Goal: Contribute content

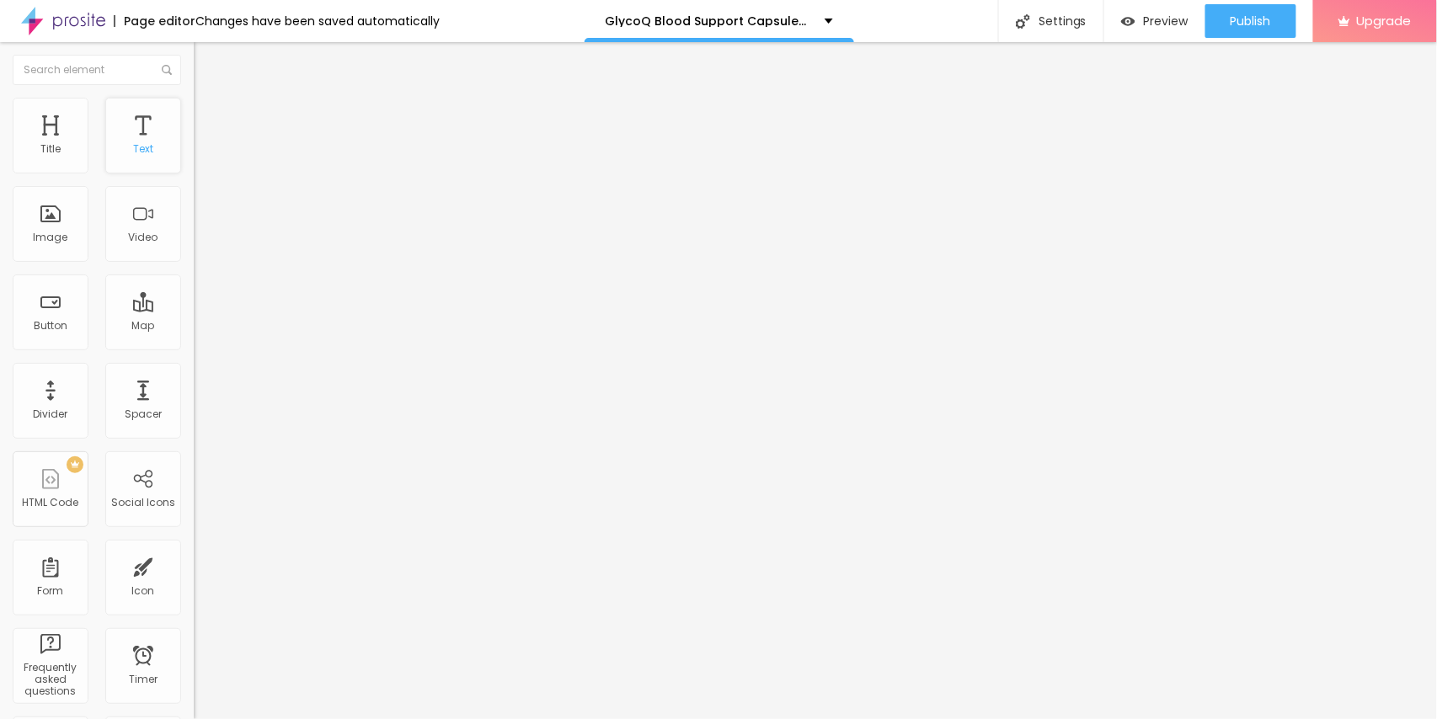
click at [133, 148] on div "Text" at bounding box center [143, 149] width 20 height 12
click at [194, 145] on span "Add image" at bounding box center [228, 138] width 69 height 14
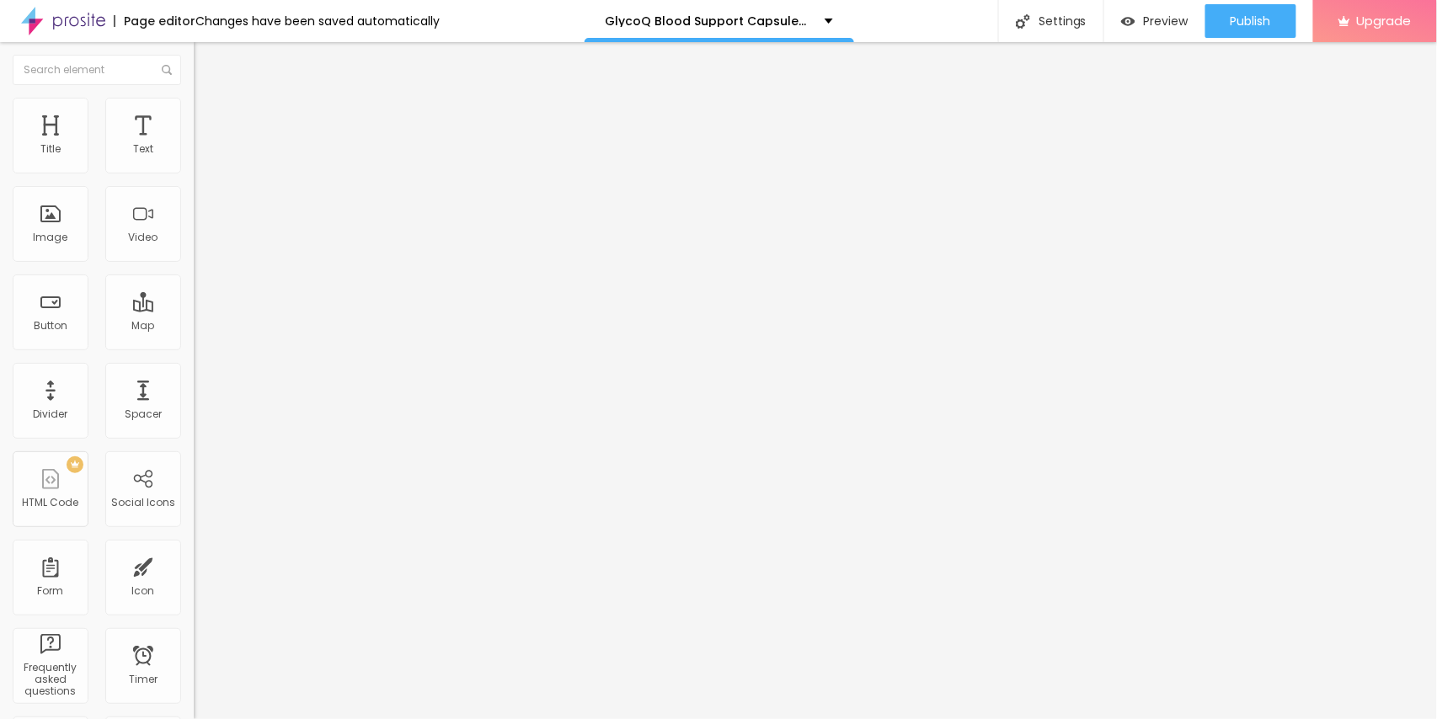
click at [194, 345] on input "https://" at bounding box center [295, 336] width 202 height 17
paste input "[DOMAIN_NAME][URL]"
type input "[URL][DOMAIN_NAME]"
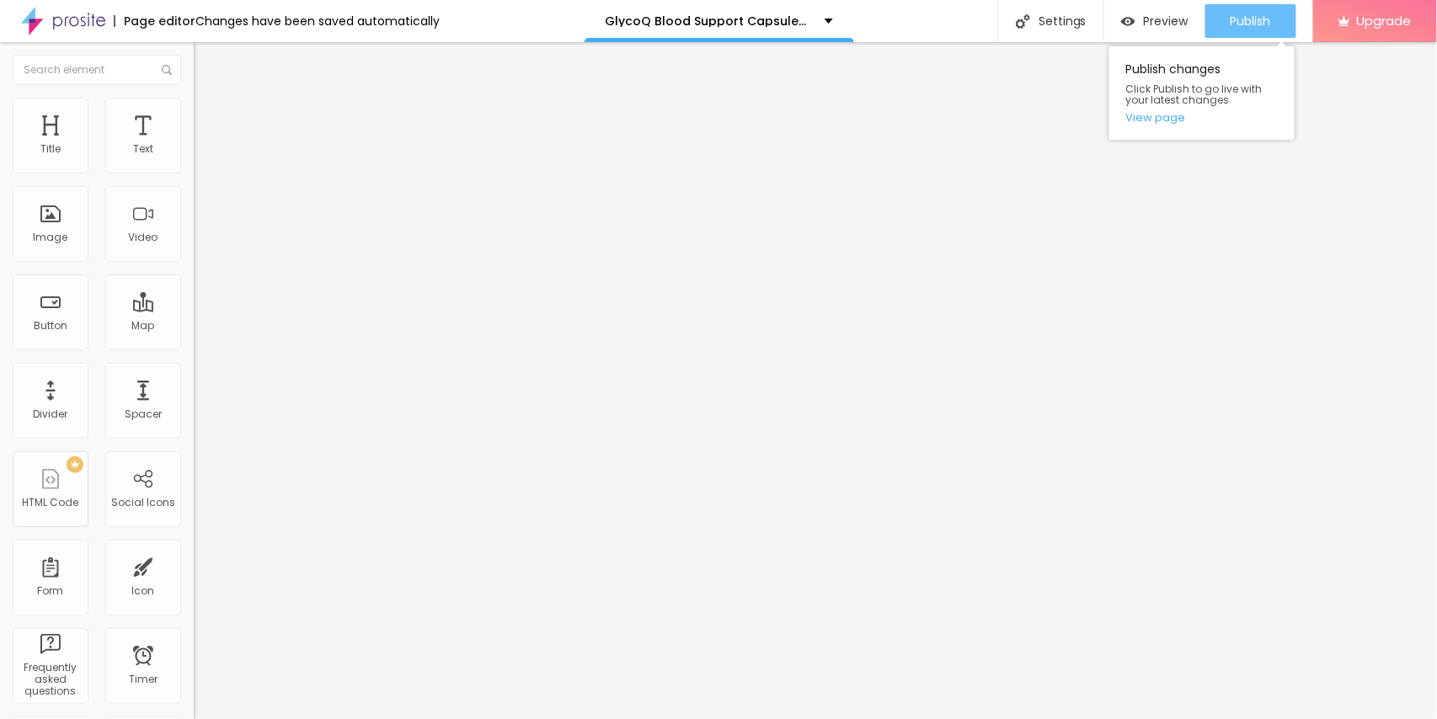
click at [1236, 15] on span "Publish" at bounding box center [1250, 20] width 40 height 13
